Goal: Task Accomplishment & Management: Use online tool/utility

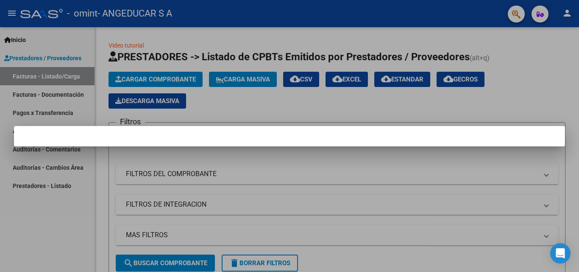
click at [418, 119] on div at bounding box center [289, 136] width 579 height 272
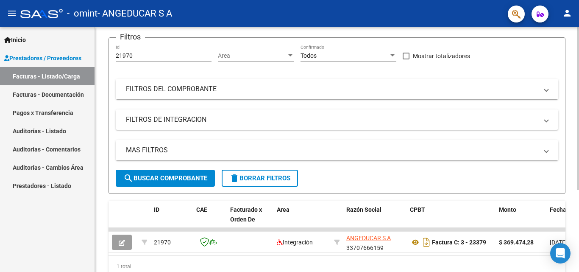
scroll to position [123, 0]
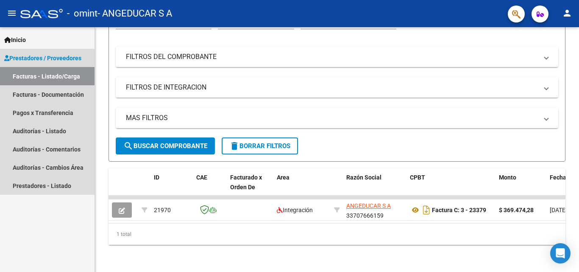
click at [48, 59] on span "Prestadores / Proveedores" at bounding box center [42, 57] width 77 height 9
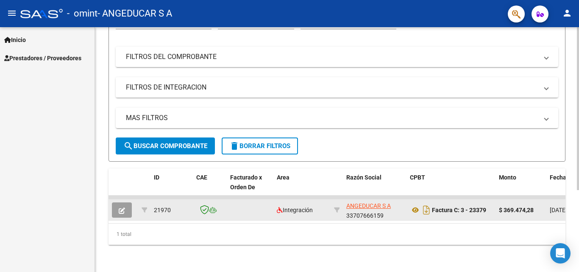
scroll to position [0, 0]
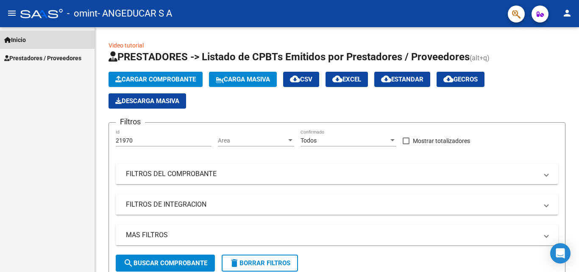
click at [22, 39] on span "Inicio" at bounding box center [15, 39] width 22 height 9
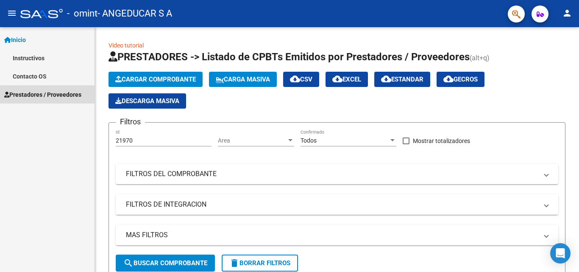
click at [22, 94] on span "Prestadores / Proveedores" at bounding box center [42, 94] width 77 height 9
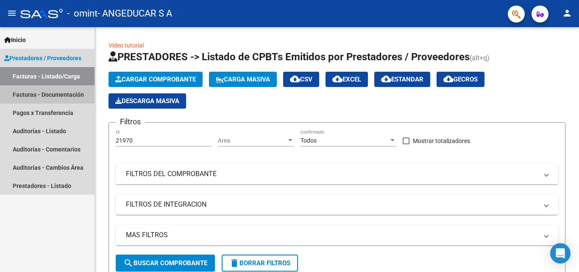
click at [34, 93] on link "Facturas - Documentación" at bounding box center [47, 94] width 94 height 18
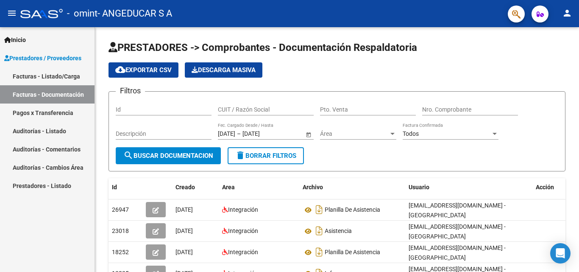
click at [28, 150] on link "Auditorías - Comentarios" at bounding box center [47, 149] width 94 height 18
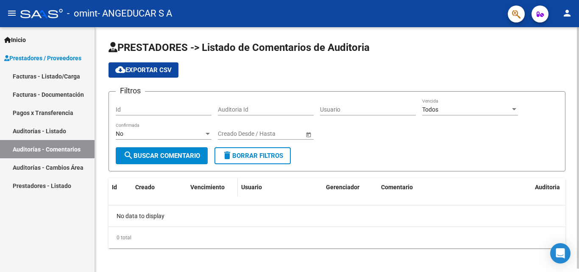
scroll to position [3, 0]
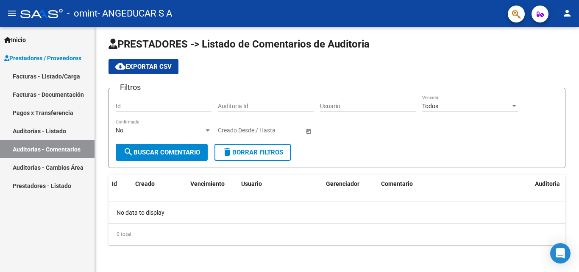
click at [42, 93] on link "Facturas - Documentación" at bounding box center [47, 94] width 94 height 18
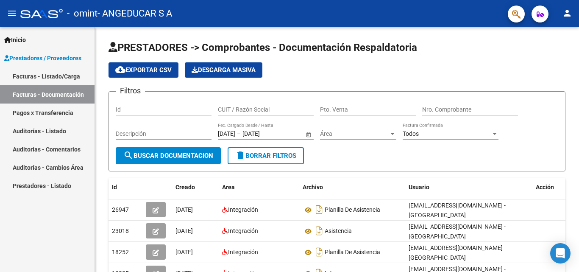
click at [28, 77] on link "Facturas - Listado/Carga" at bounding box center [47, 76] width 94 height 18
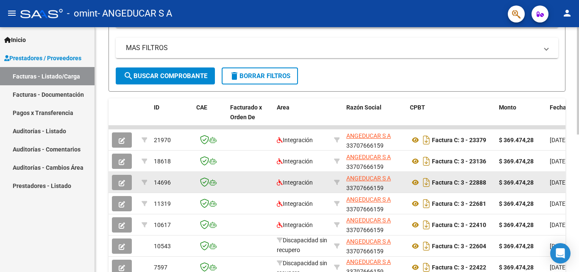
scroll to position [145, 0]
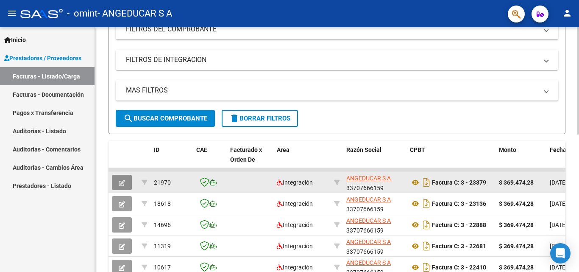
click at [122, 182] on icon "button" at bounding box center [122, 183] width 6 height 6
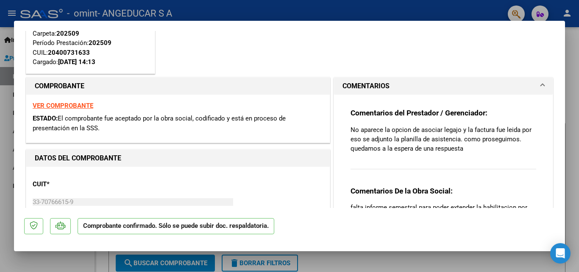
scroll to position [127, 0]
